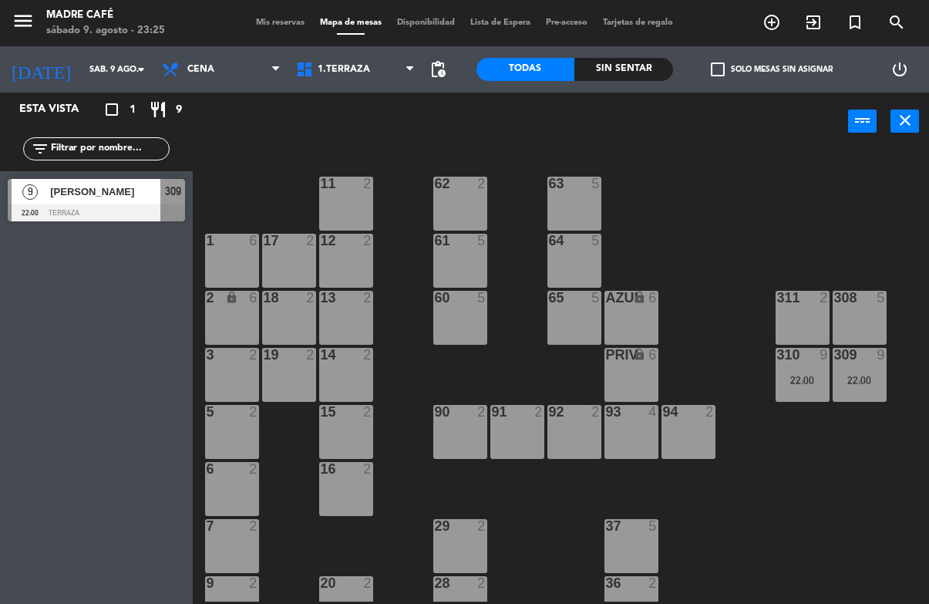
click at [159, 204] on div "[PERSON_NAME]" at bounding box center [105, 191] width 112 height 25
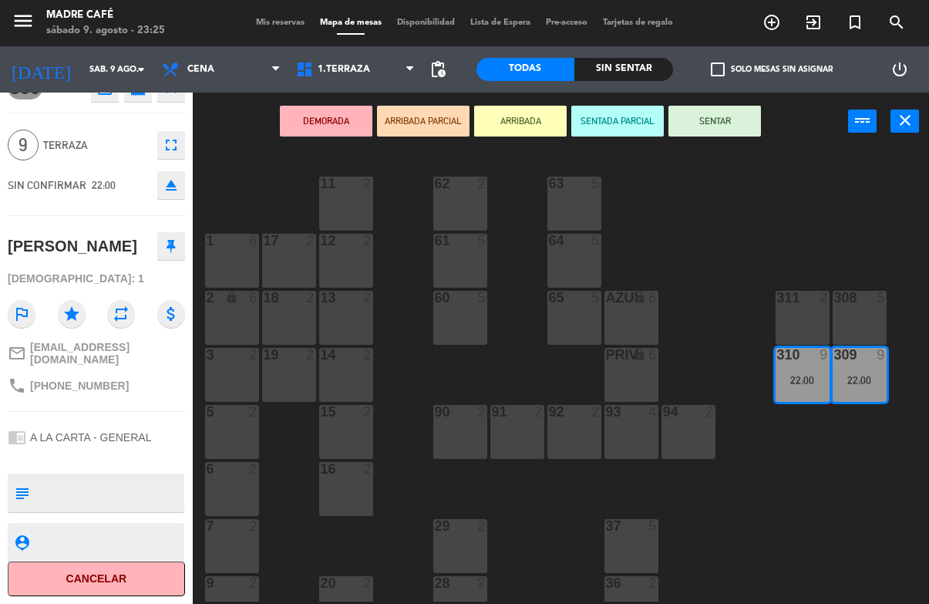
click at [122, 595] on button "Cancelar" at bounding box center [96, 578] width 177 height 35
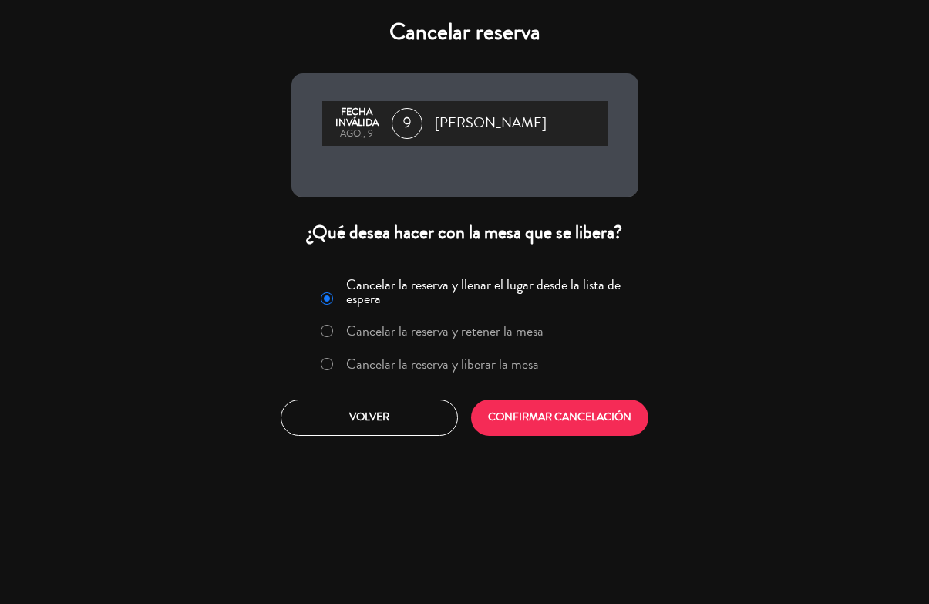
click at [457, 366] on label "Cancelar la reserva y liberar la mesa" at bounding box center [430, 365] width 234 height 28
click at [524, 403] on div "Cancelar la reserva y llenar el lugar desde la lista de espera Cancelar la rese…" at bounding box center [465, 354] width 370 height 187
click at [531, 418] on button "CONFIRMAR CANCELACIÓN" at bounding box center [559, 417] width 177 height 36
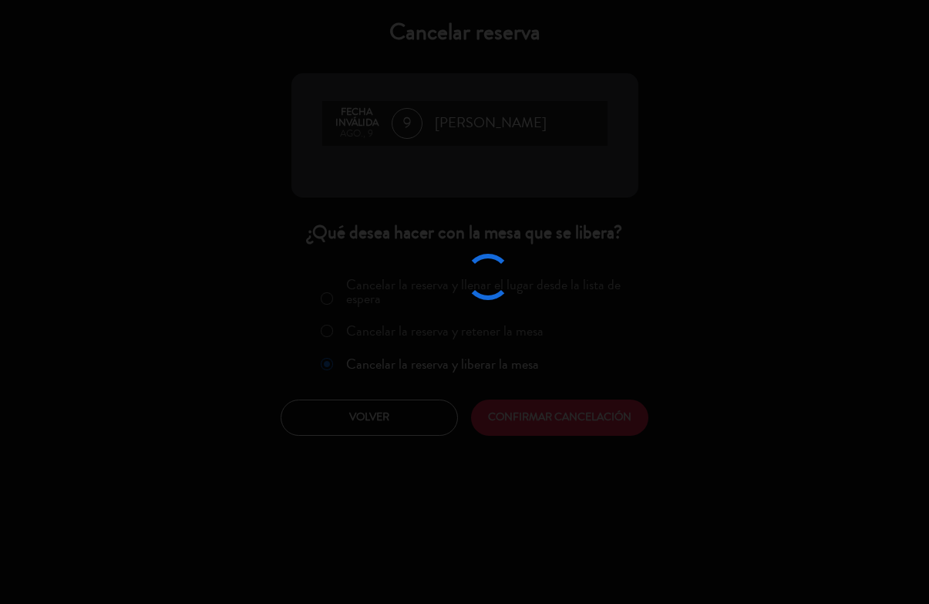
click at [517, 440] on div at bounding box center [464, 302] width 929 height 604
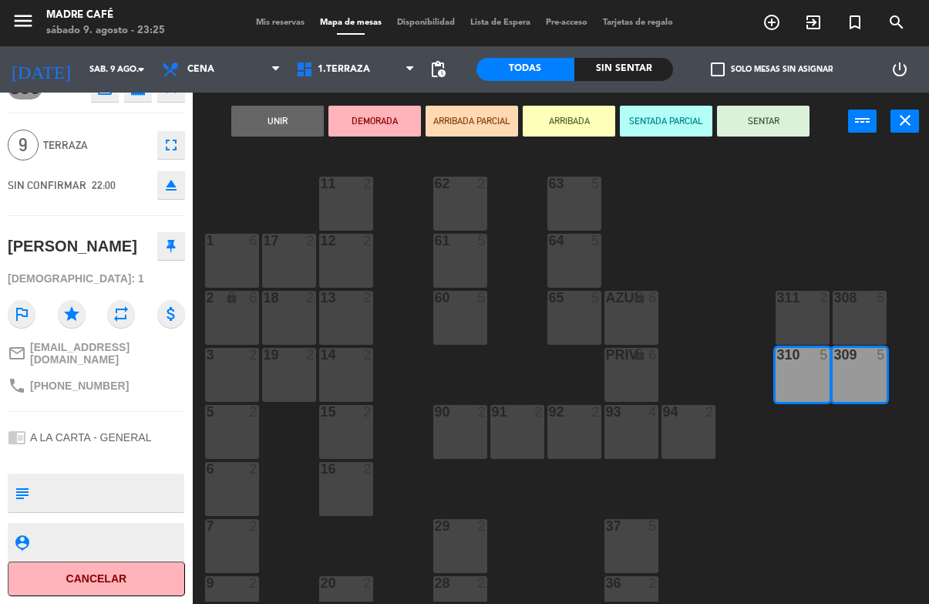
click at [125, 571] on button "Cancelar" at bounding box center [96, 578] width 177 height 35
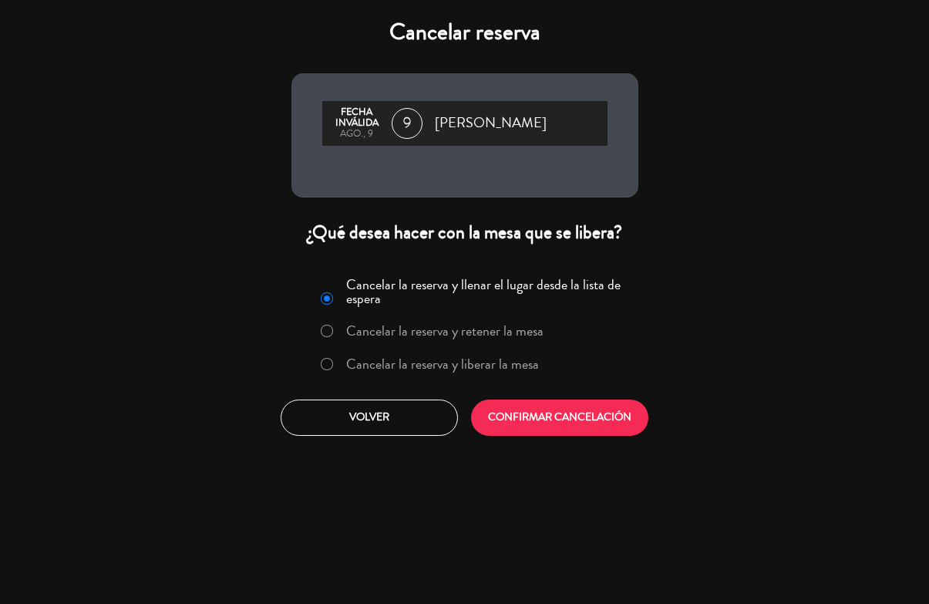
click at [119, 592] on div "Cancelar reserva Fecha inválida ago., 9 9 [PERSON_NAME] ¿Qué desea hacer con la…" at bounding box center [464, 302] width 929 height 604
click at [474, 371] on label "Cancelar la reserva y liberar la mesa" at bounding box center [442, 364] width 193 height 14
click at [523, 436] on button "CONFIRMAR CANCELACIÓN" at bounding box center [559, 417] width 177 height 36
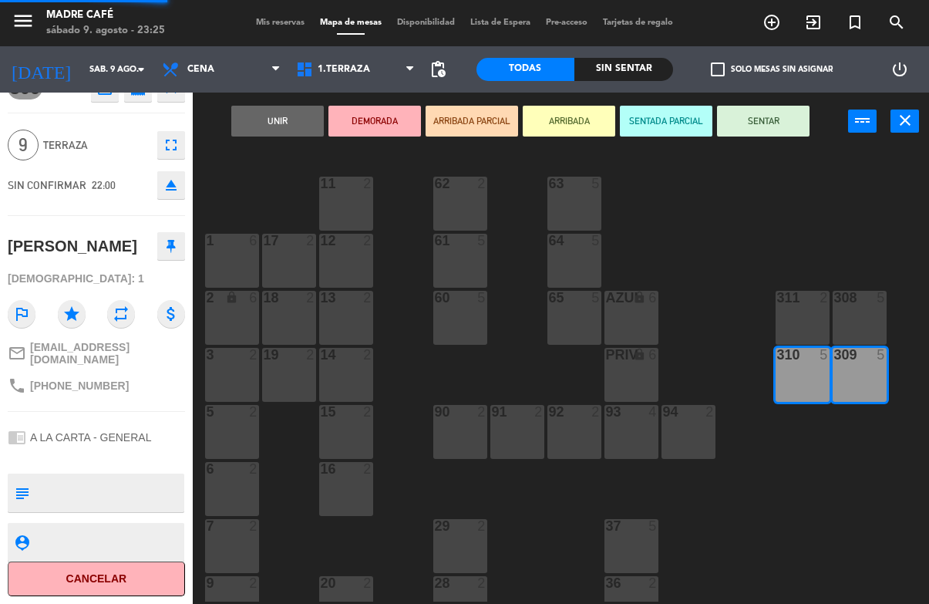
click at [526, 453] on div at bounding box center [464, 302] width 929 height 604
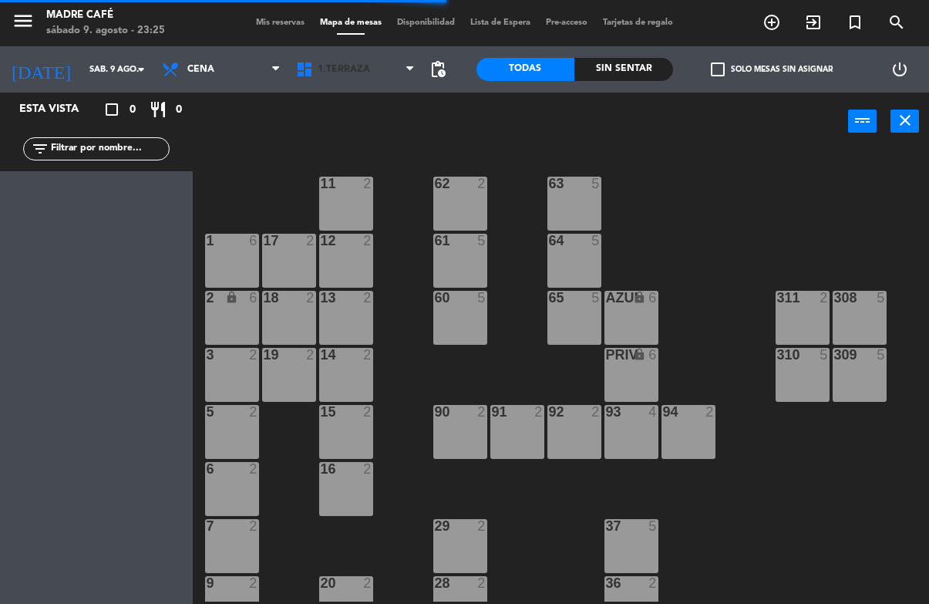
click at [325, 61] on span "1.Terraza" at bounding box center [355, 69] width 134 height 34
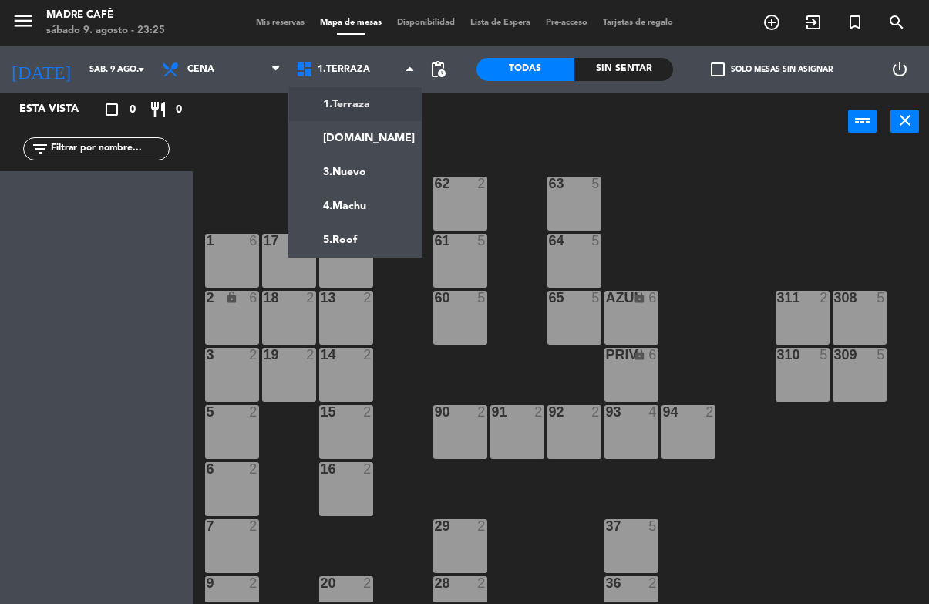
click at [698, 161] on div "11 2 63 5 62 2 12 2 1 6 61 5 64 5 17 2 13 2 2 lock 6 60 5 65 5 308 5 18 2 311 2…" at bounding box center [565, 375] width 727 height 453
